Goal: Check status

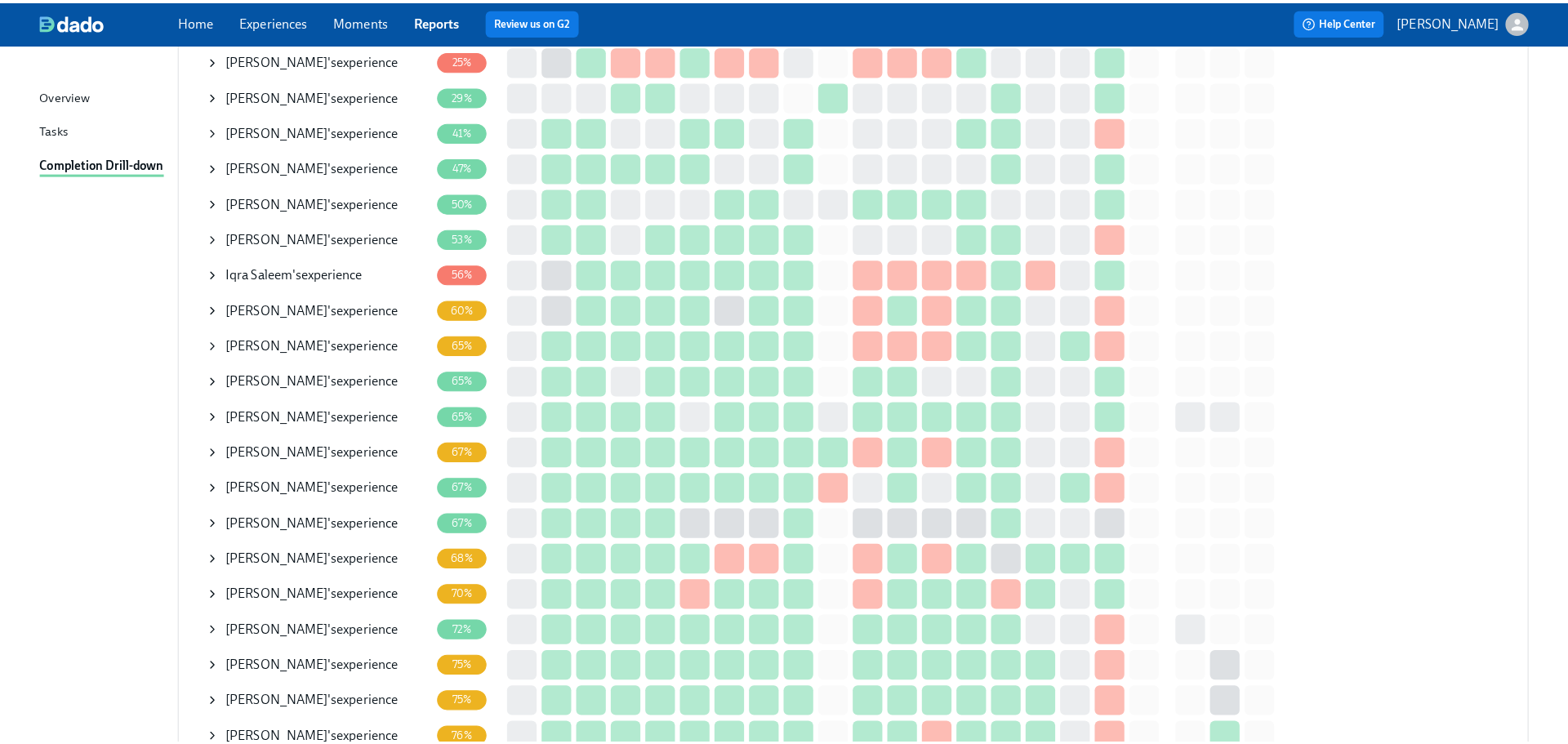
scroll to position [381, 0]
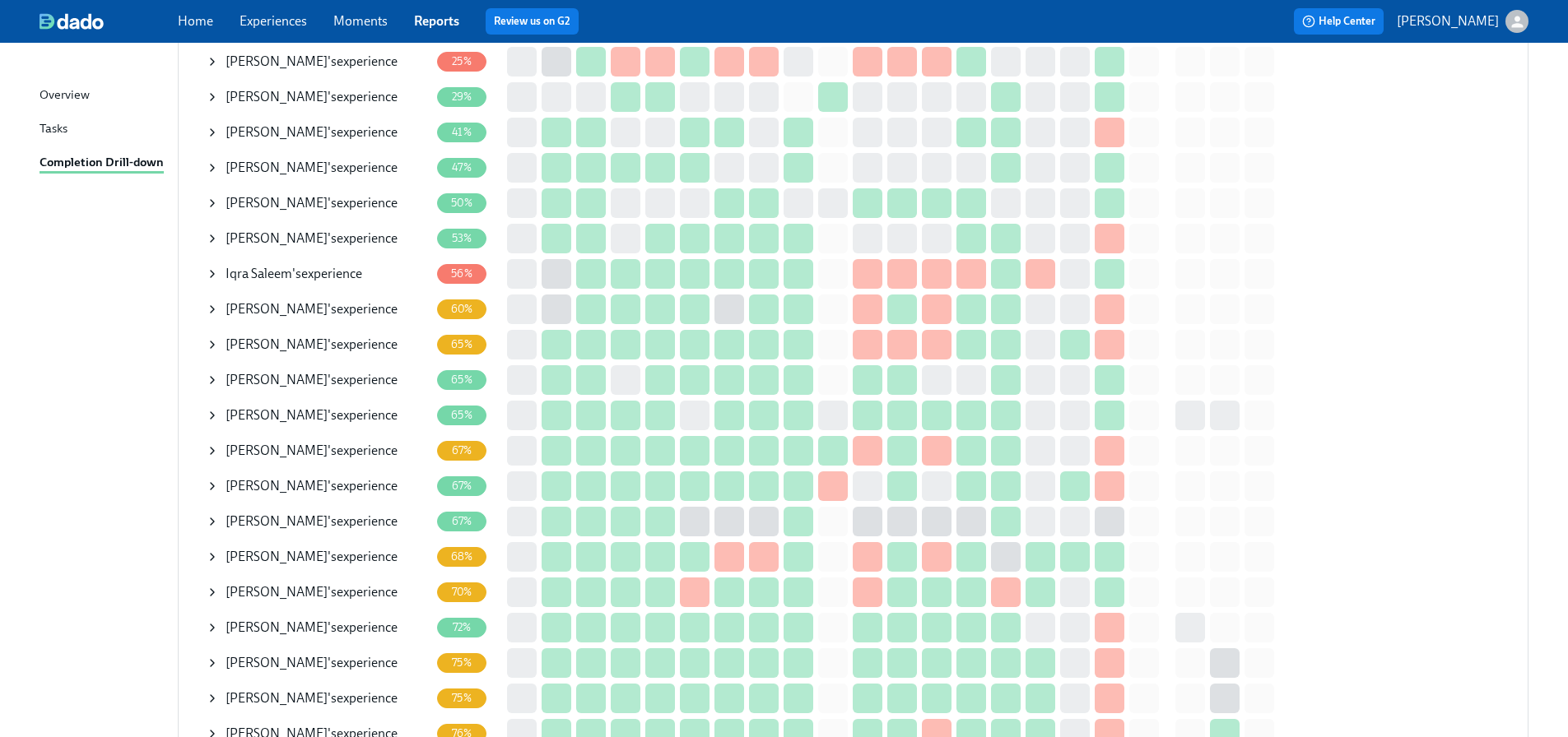
click at [218, 411] on icon at bounding box center [212, 415] width 13 height 13
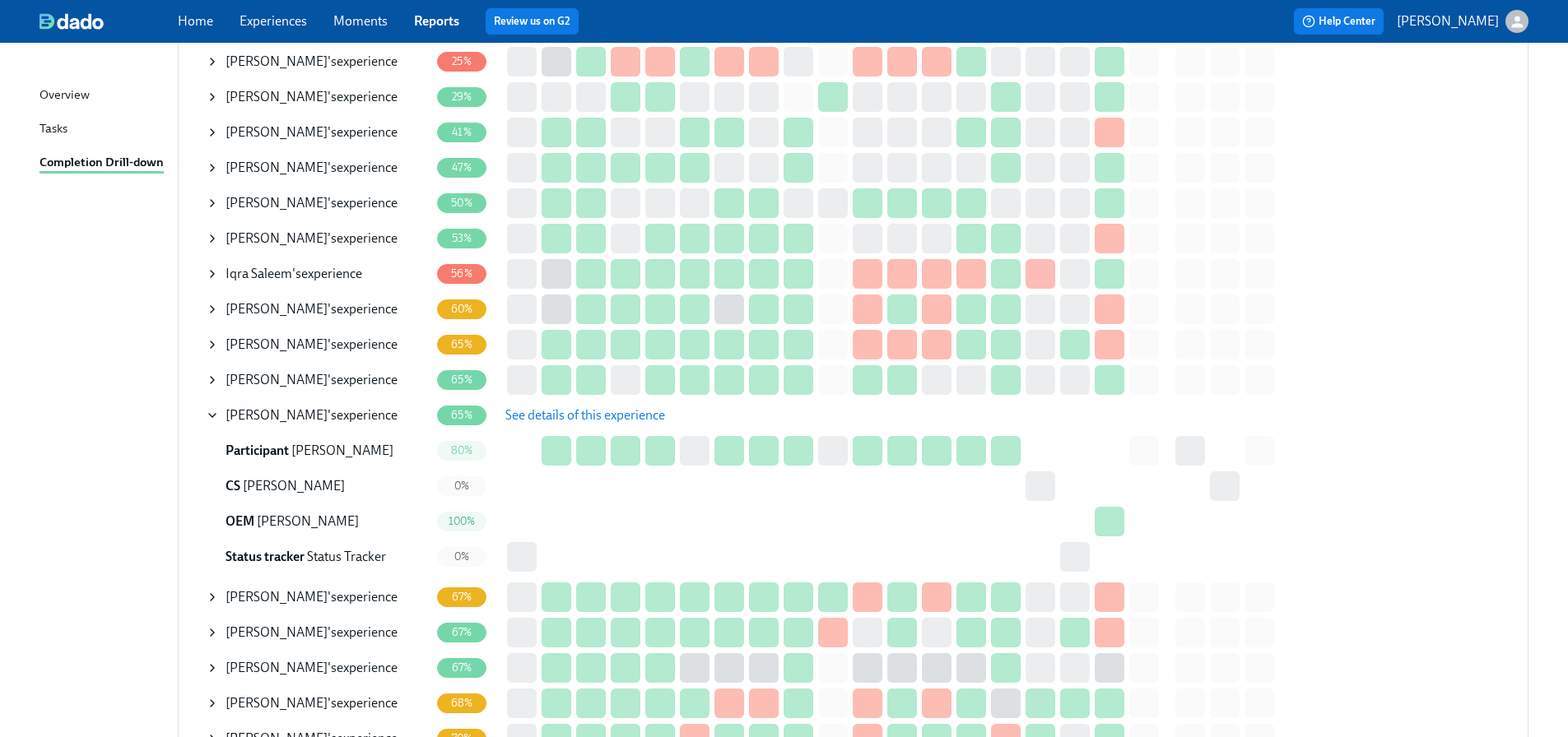
click at [208, 412] on icon at bounding box center [212, 415] width 13 height 13
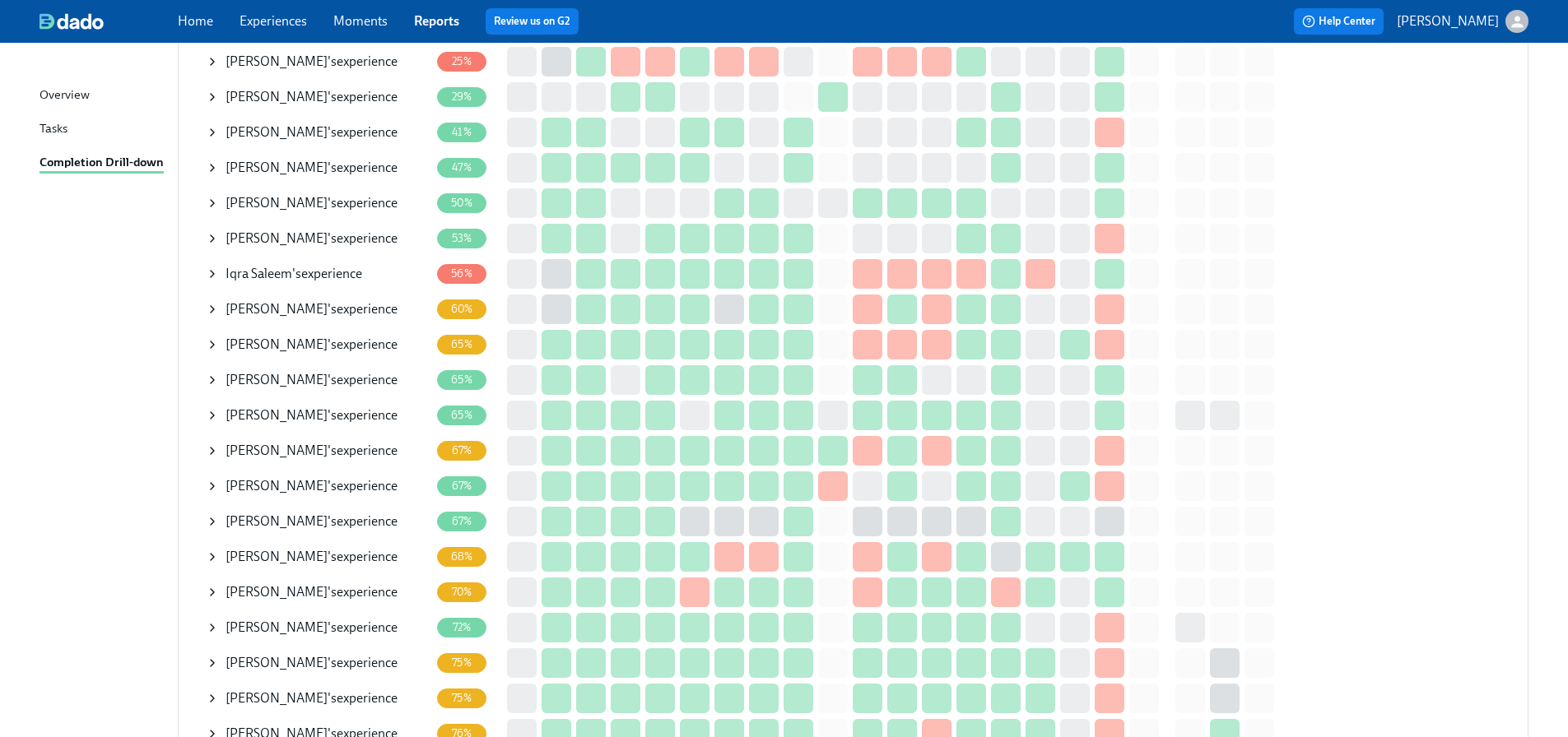
click at [210, 376] on icon at bounding box center [212, 379] width 13 height 13
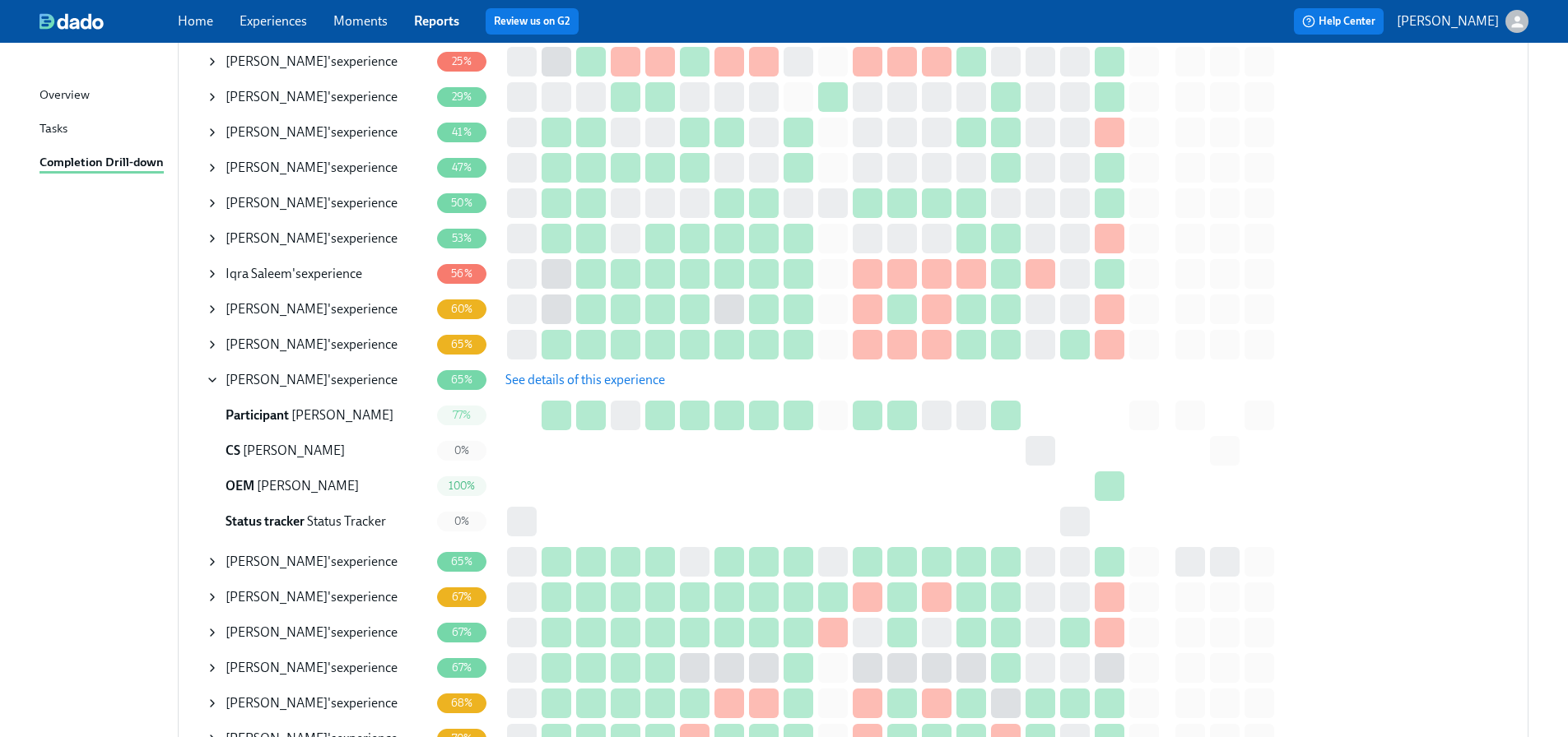
click at [602, 364] on button "See details of this experience" at bounding box center [584, 379] width 182 height 33
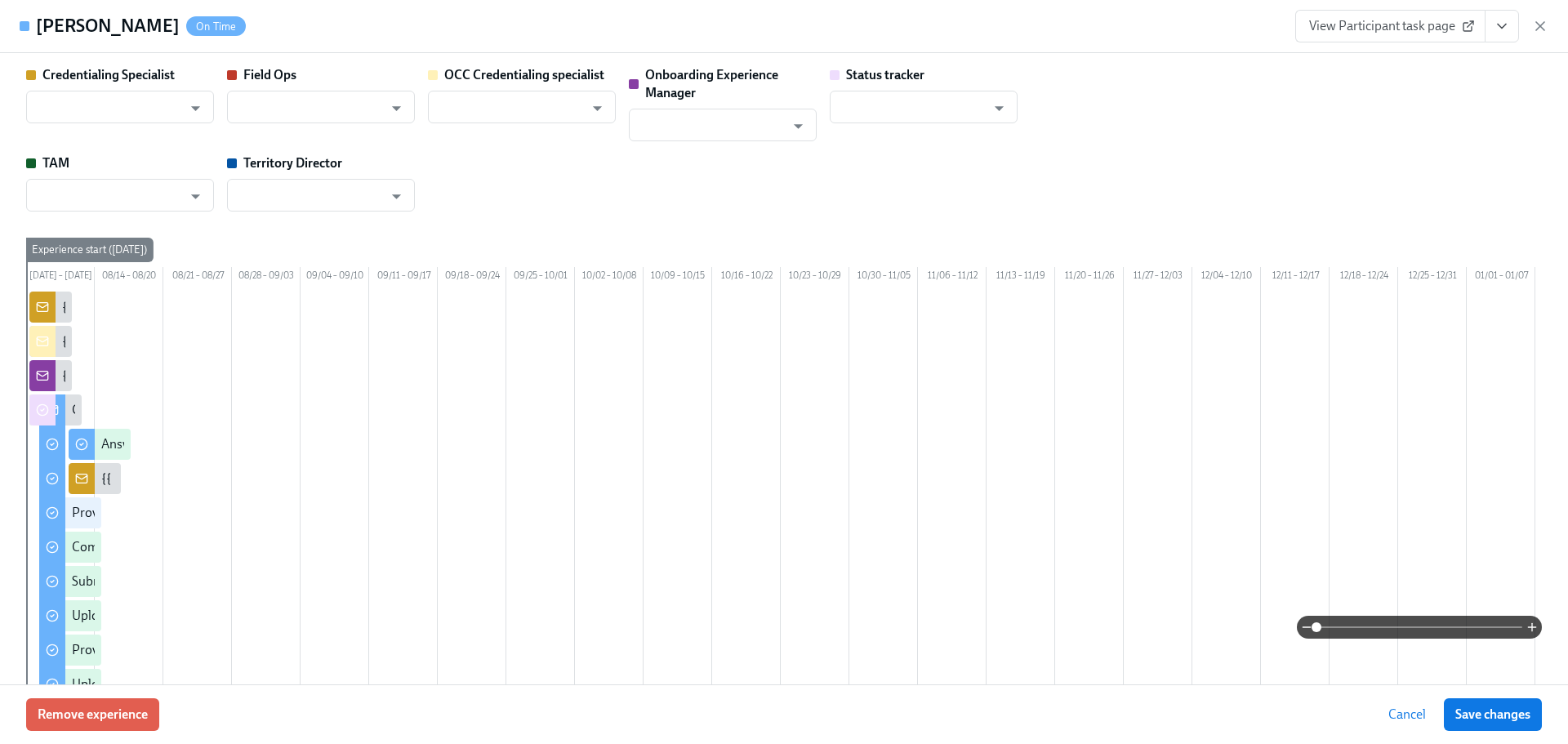
type input "[PERSON_NAME]"
type input "Status Tracker"
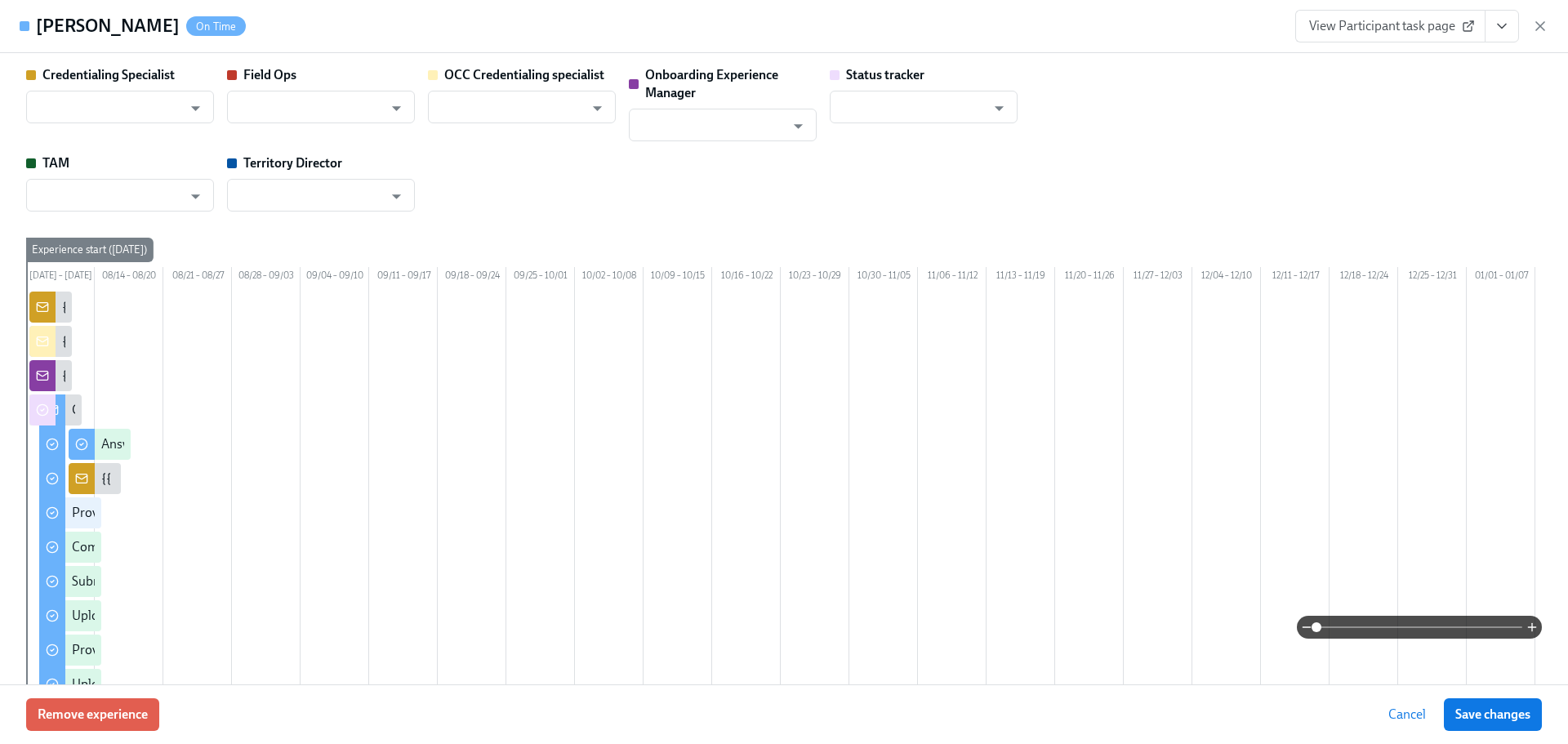
type input "[PERSON_NAME]"
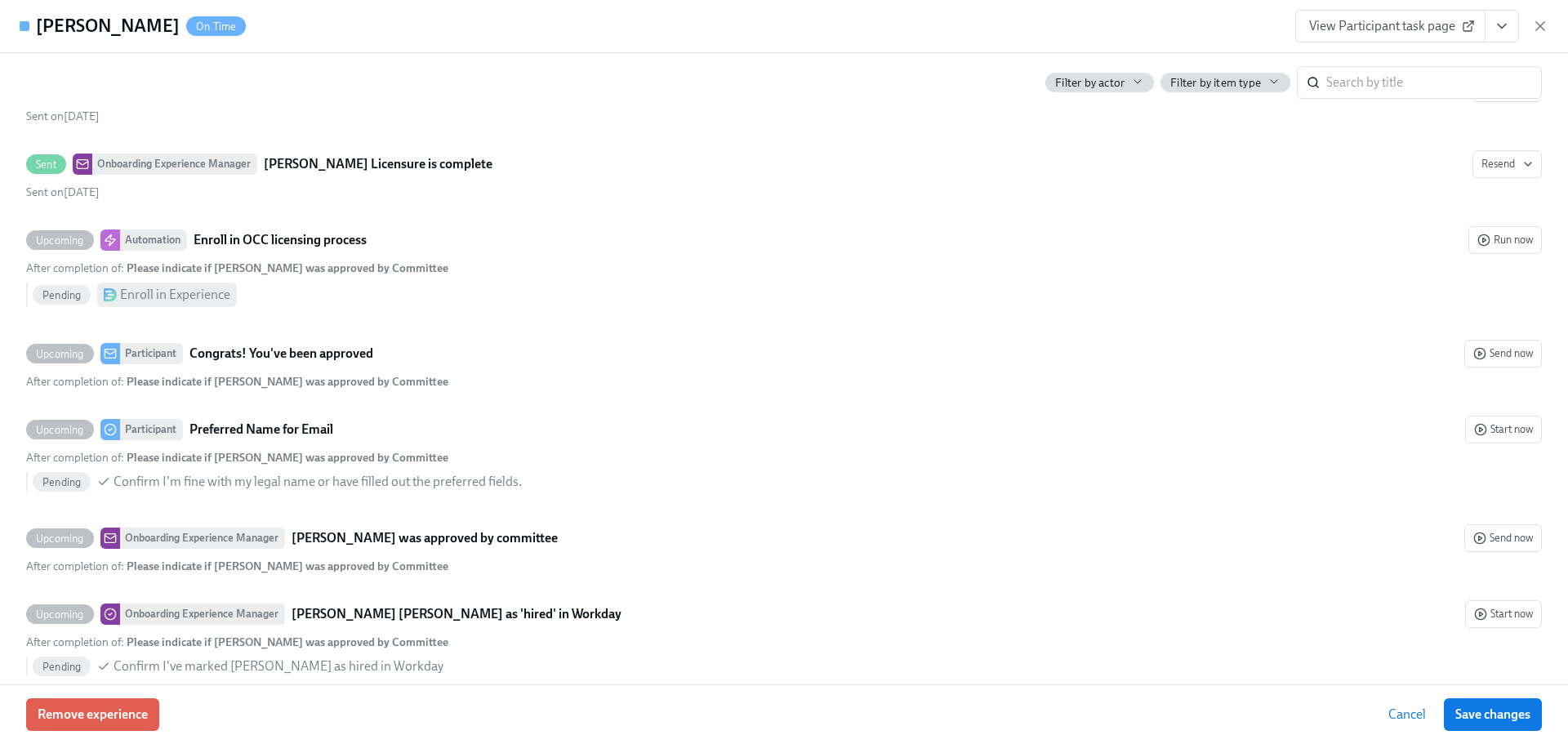
scroll to position [5388, 0]
